Goal: Transaction & Acquisition: Subscribe to service/newsletter

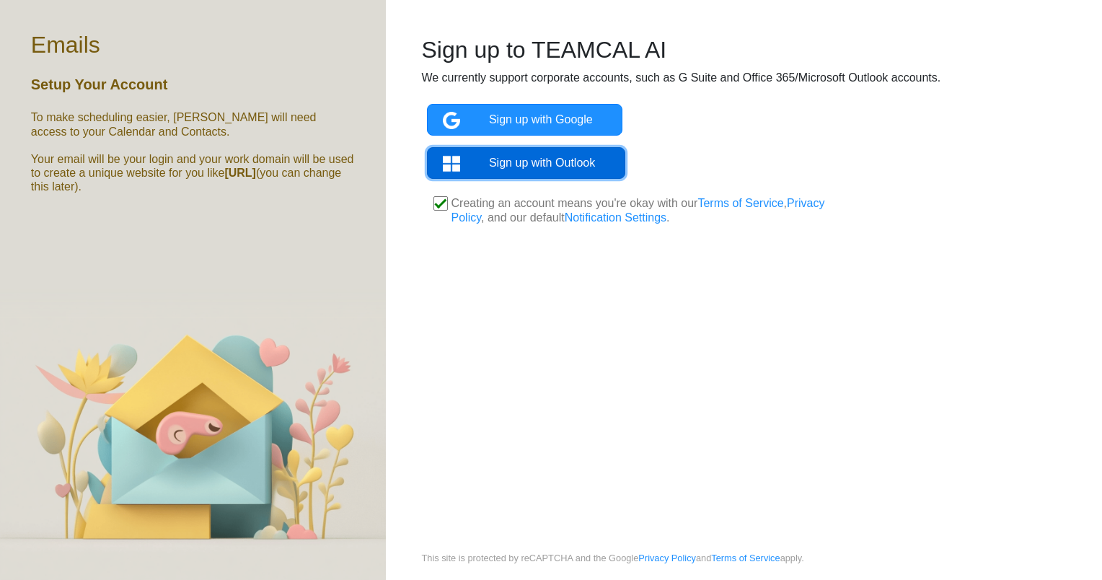
click at [555, 150] on link "Sign up with Outlook" at bounding box center [526, 163] width 198 height 32
click at [545, 157] on link "Sign up with Outlook" at bounding box center [526, 163] width 198 height 32
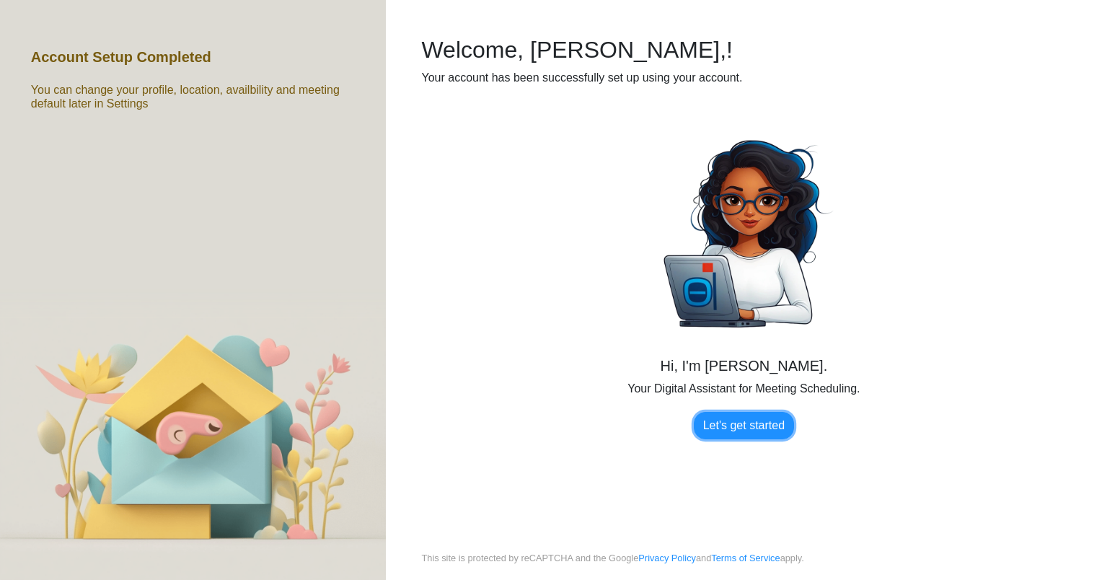
click at [754, 418] on link "Let's get started" at bounding box center [744, 425] width 100 height 27
